Goal: Information Seeking & Learning: Check status

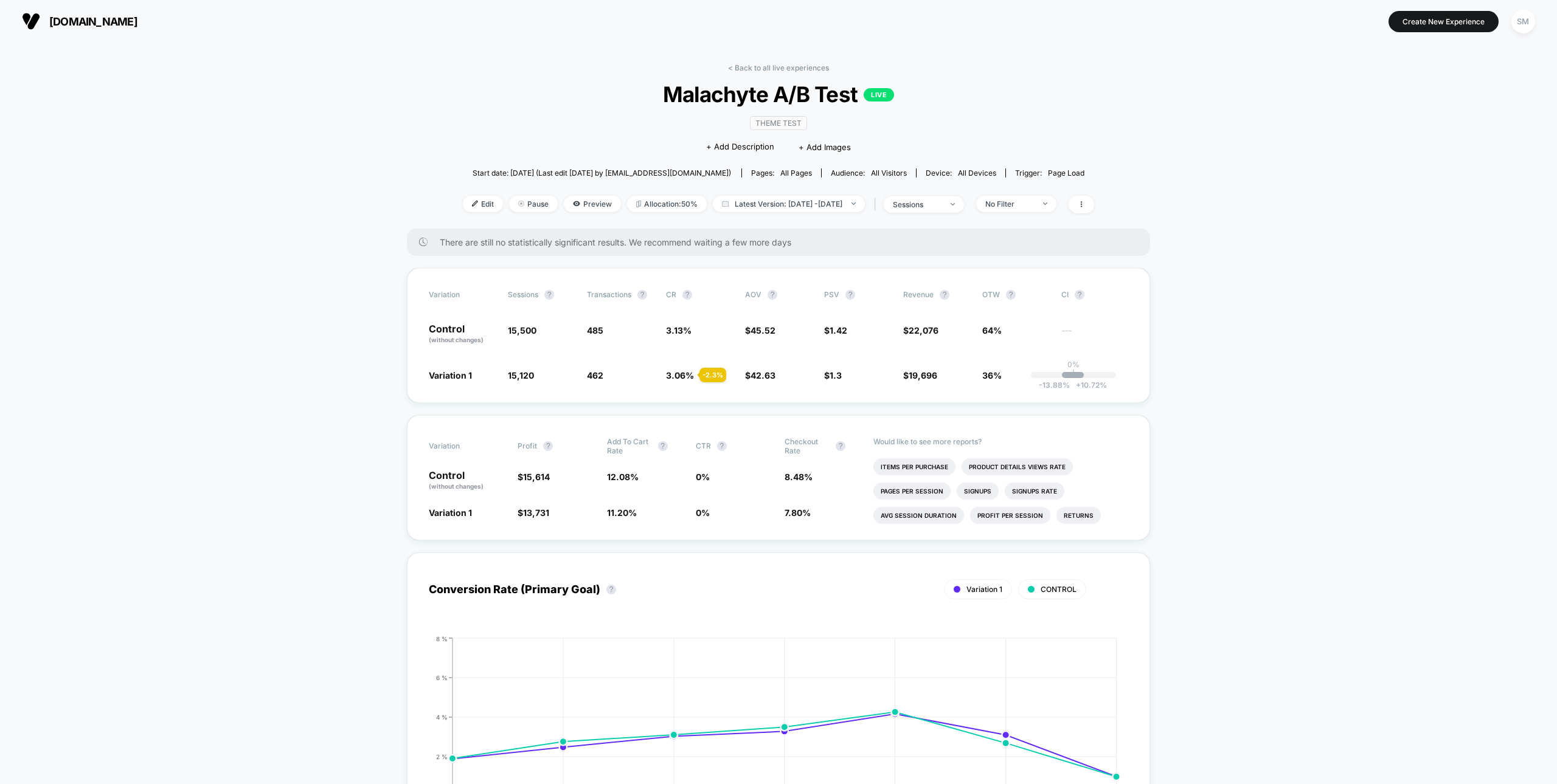
click at [793, 170] on span "all pages" at bounding box center [796, 173] width 32 height 9
click at [767, 74] on div "< Back to all live experiences Malachyte A/B Test LIVE Theme Test Click to edit…" at bounding box center [778, 146] width 631 height 165
click at [767, 69] on link "< Back to all live experiences" at bounding box center [778, 67] width 101 height 9
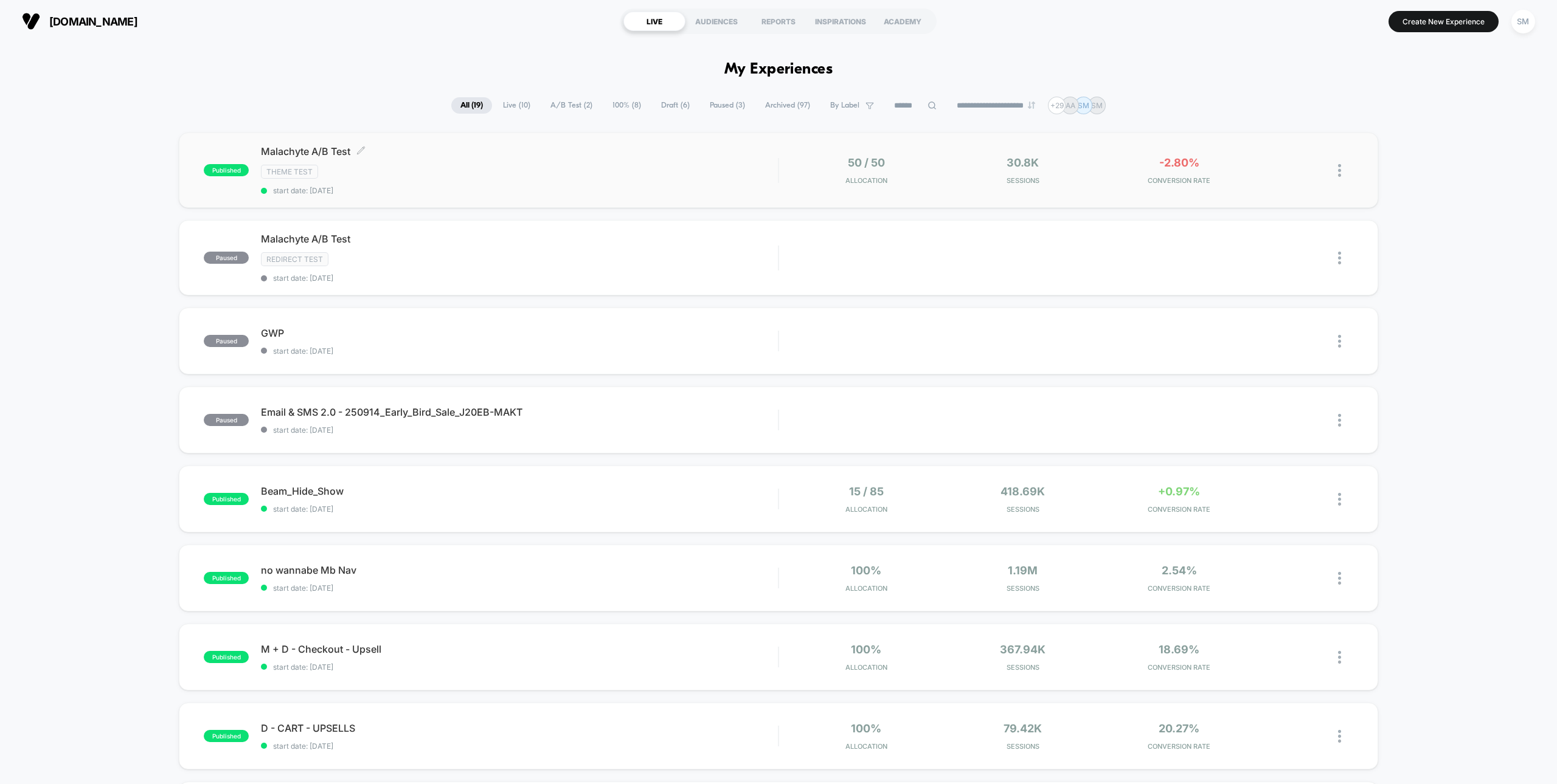
click at [382, 184] on div "Malachyte A/B Test Click to edit experience details Click to edit experience de…" at bounding box center [519, 170] width 517 height 50
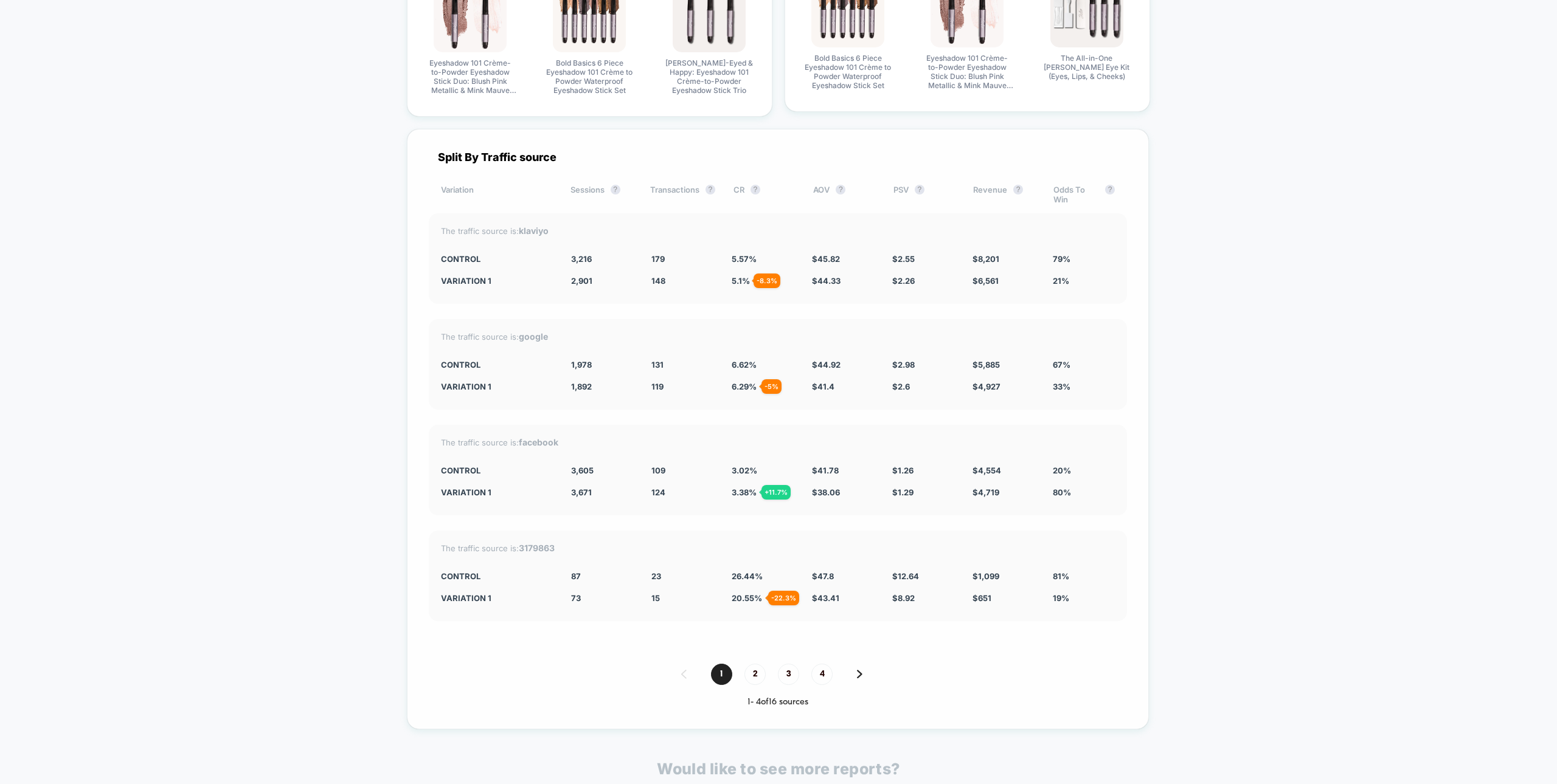
scroll to position [3669, 0]
click at [538, 228] on strong "klaviyo" at bounding box center [533, 231] width 30 height 10
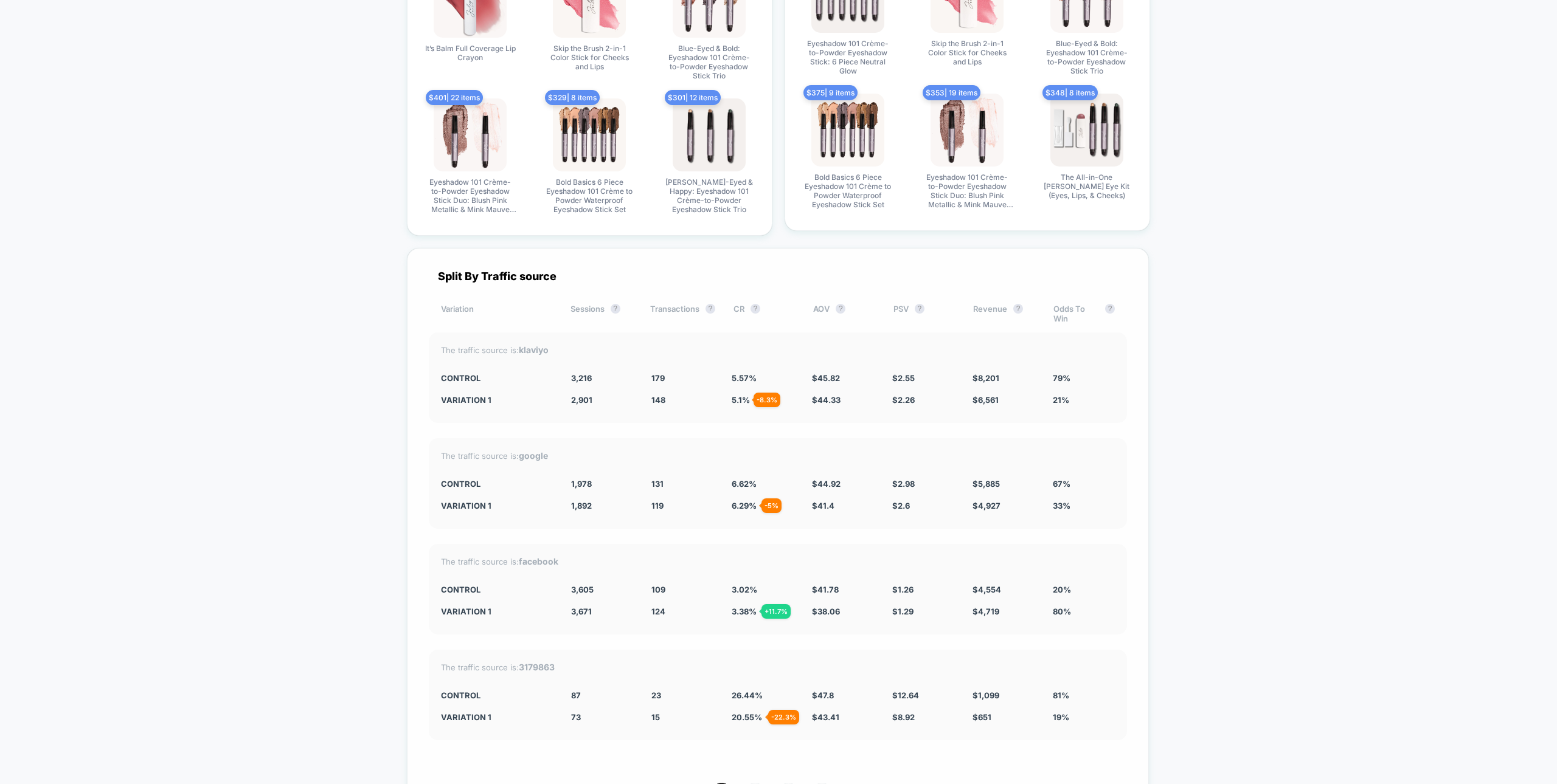
scroll to position [3703, 0]
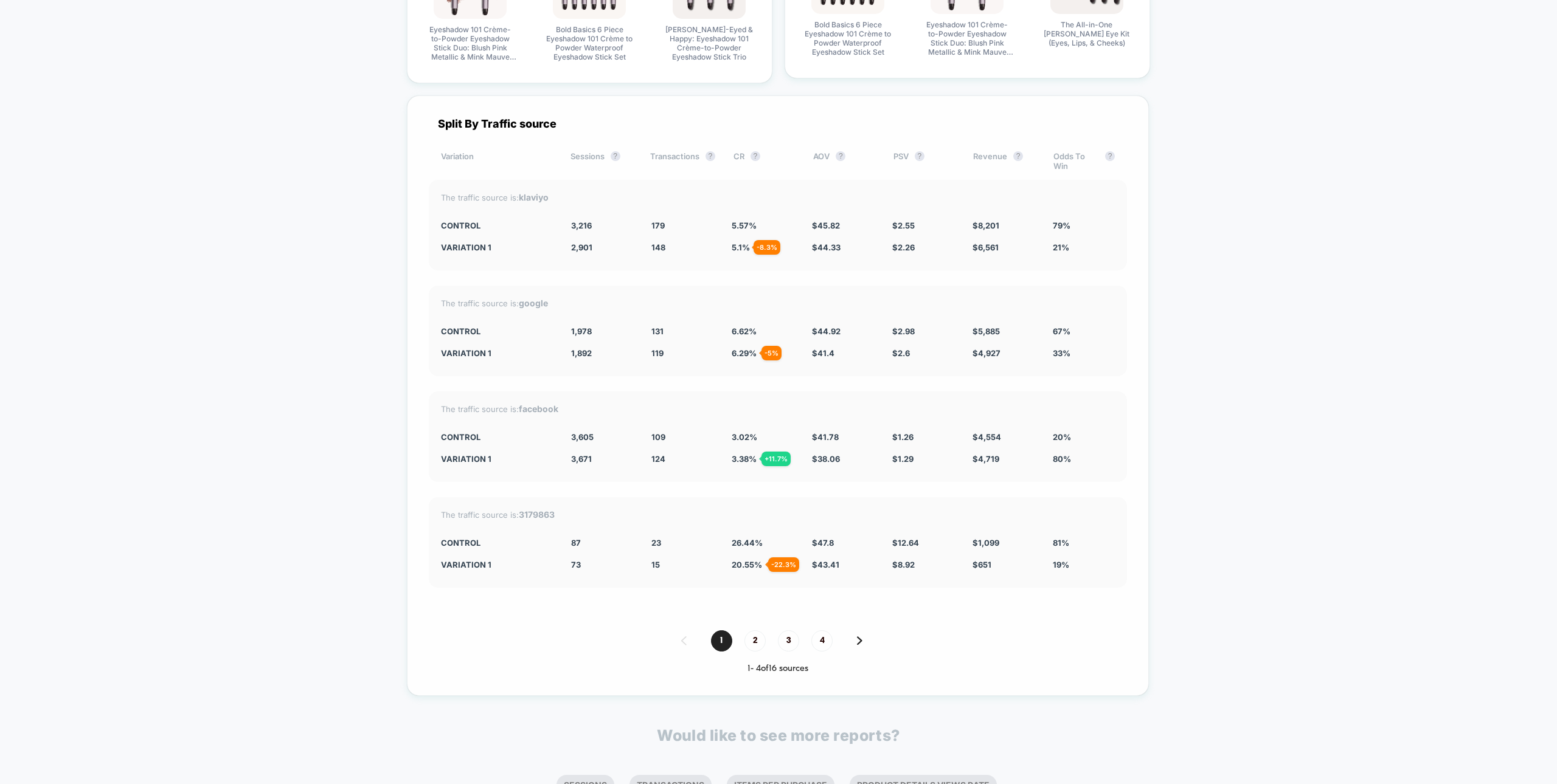
click at [538, 202] on div "The traffic source is: klaviyo CONTROL 3,216 179 5.57 % $ 45.82 $ 2.55 $ 8,201 …" at bounding box center [777, 226] width 698 height 91
click at [536, 195] on strong "klaviyo" at bounding box center [533, 197] width 30 height 10
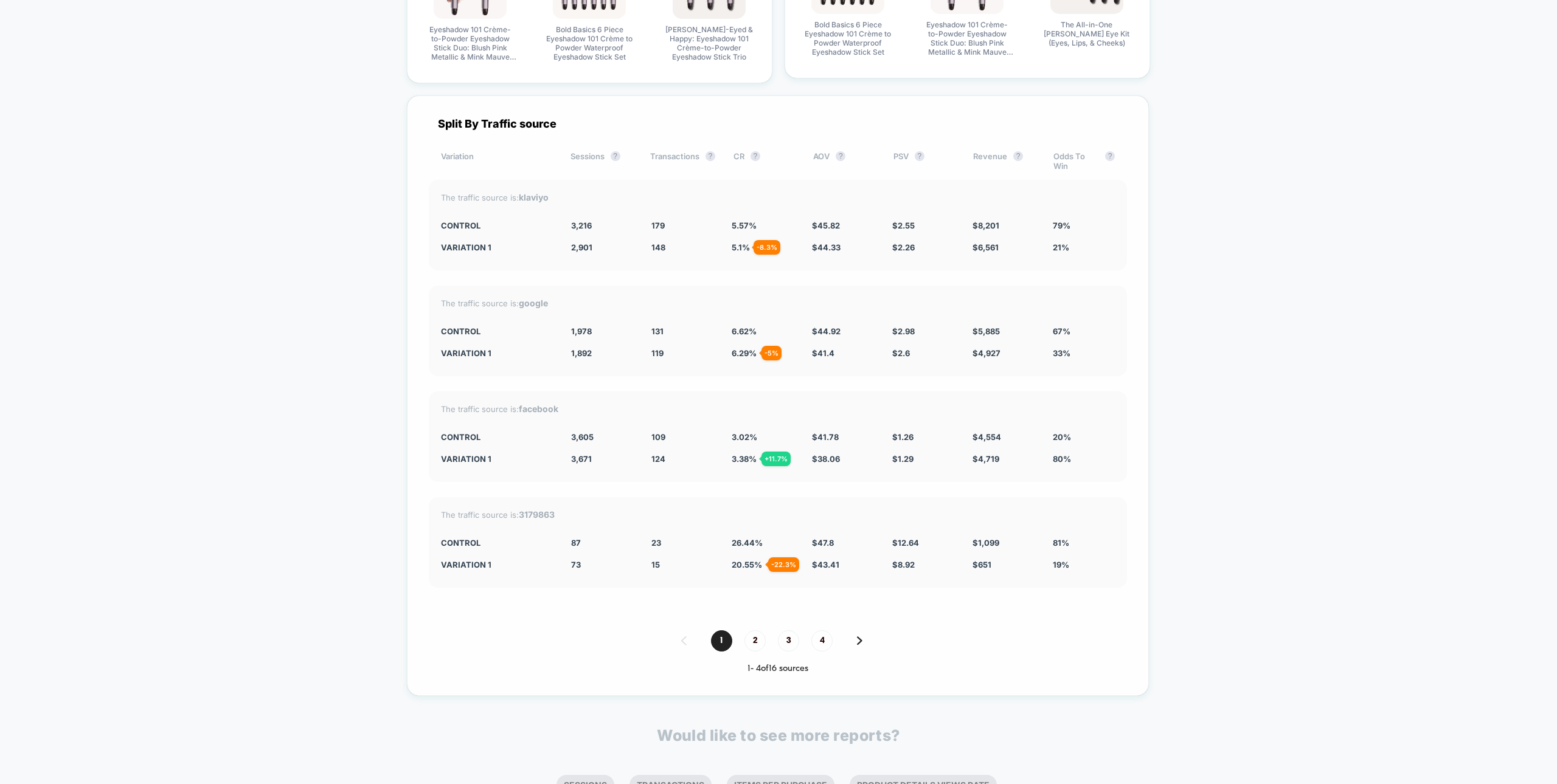
click at [536, 195] on strong "klaviyo" at bounding box center [533, 197] width 30 height 10
